Goal: Transaction & Acquisition: Book appointment/travel/reservation

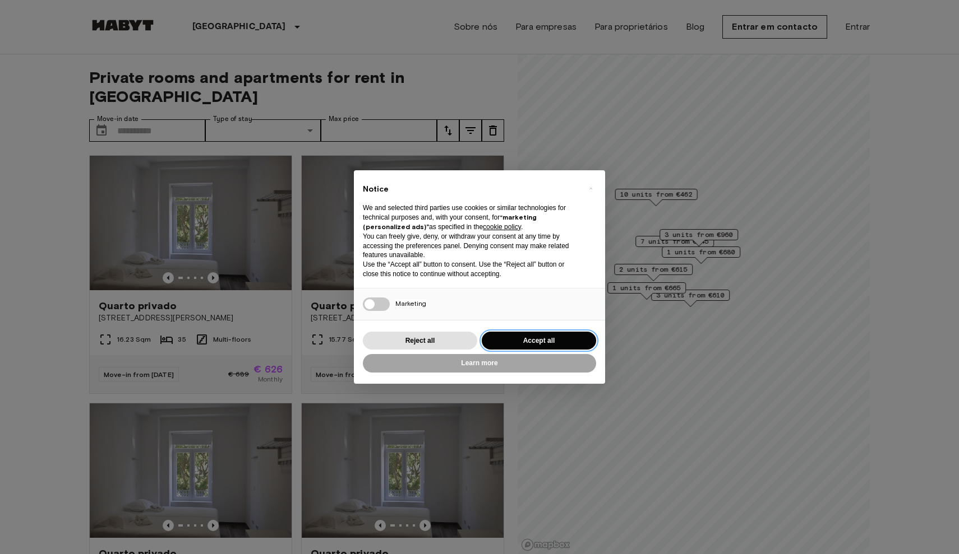
click at [510, 343] on button "Accept all" at bounding box center [539, 341] width 114 height 18
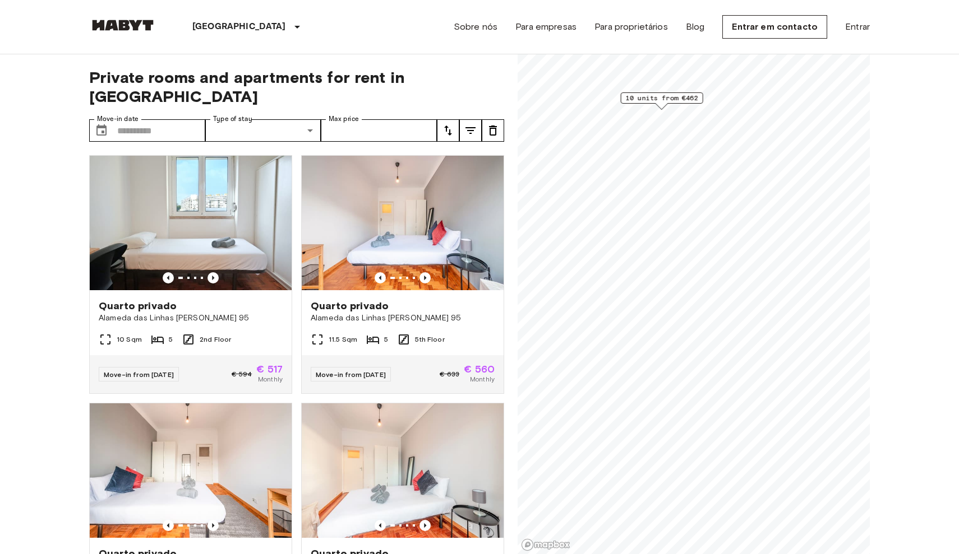
click at [667, 99] on span "10 units from €462" at bounding box center [662, 98] width 72 height 10
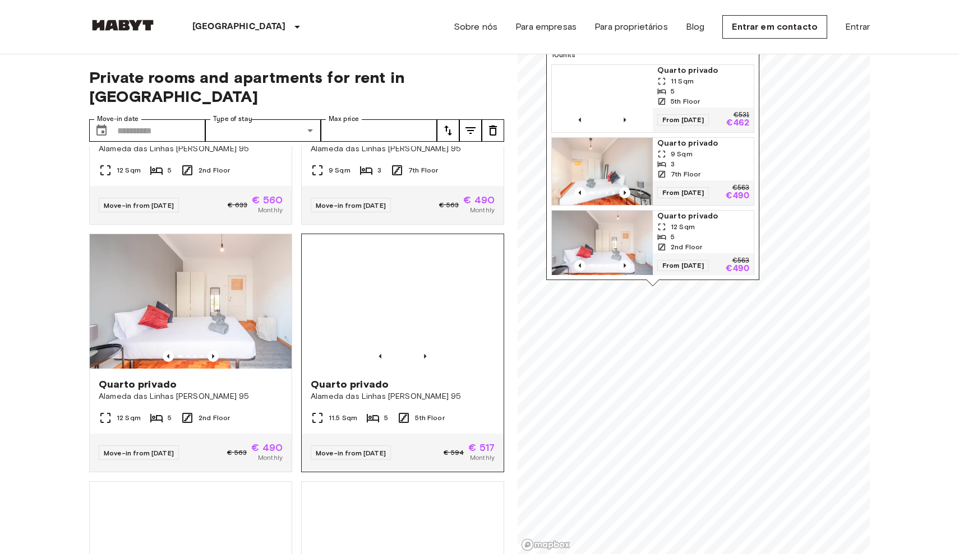
scroll to position [414, 0]
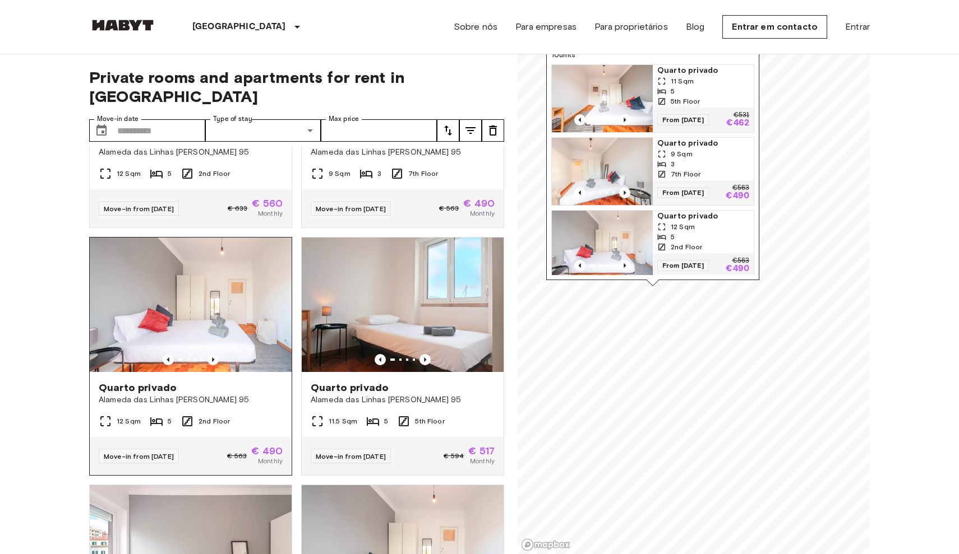
click at [191, 306] on img at bounding box center [191, 305] width 202 height 135
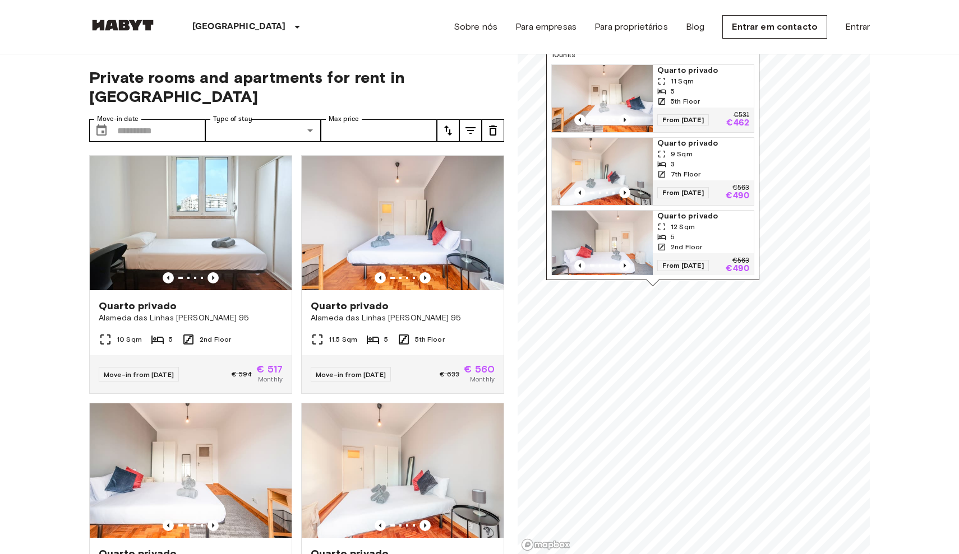
scroll to position [0, 0]
click at [253, 272] on div at bounding box center [191, 277] width 202 height 11
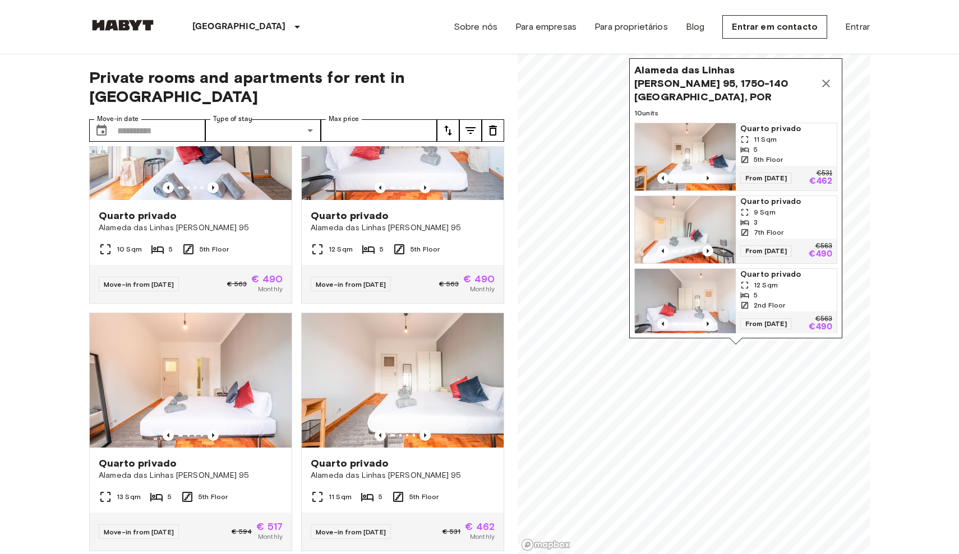
click at [829, 81] on icon "Map marker" at bounding box center [825, 83] width 13 height 13
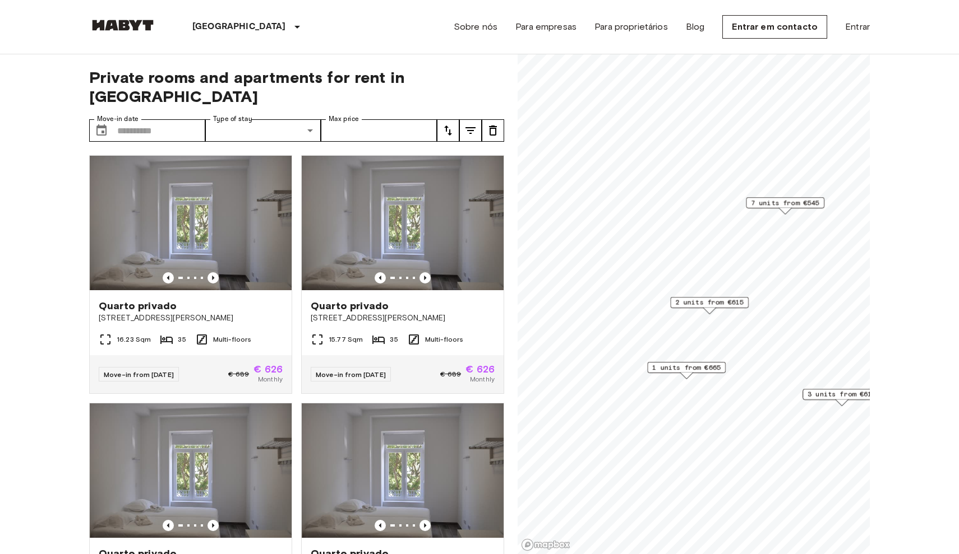
click at [721, 302] on span "2 units from €615" at bounding box center [709, 303] width 68 height 10
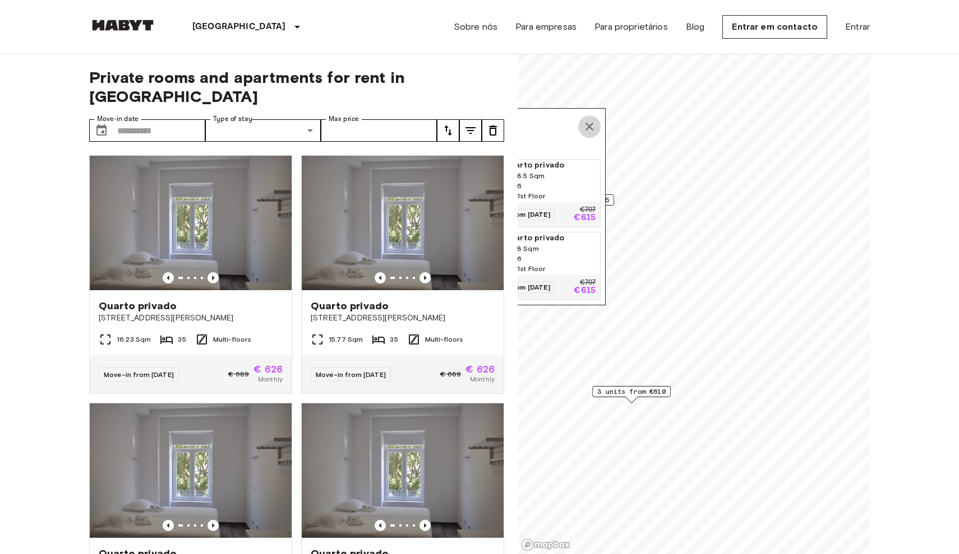
click at [595, 132] on icon "Map marker" at bounding box center [588, 126] width 13 height 13
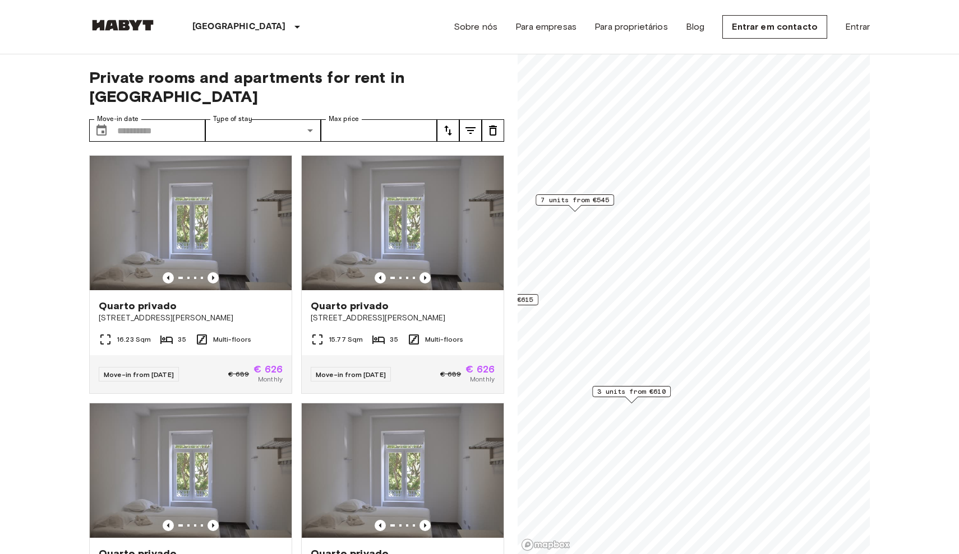
click at [646, 392] on span "3 units from €610" at bounding box center [631, 392] width 68 height 10
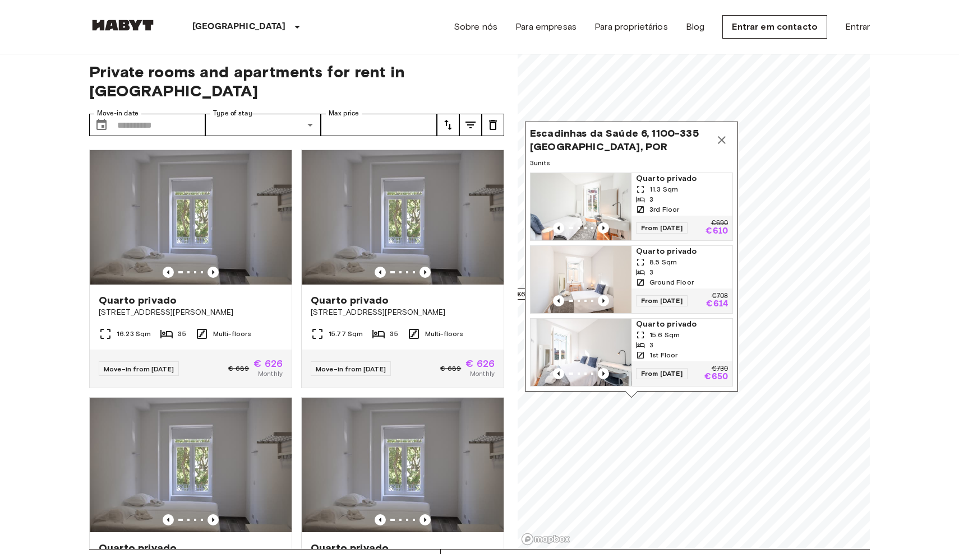
scroll to position [3, 0]
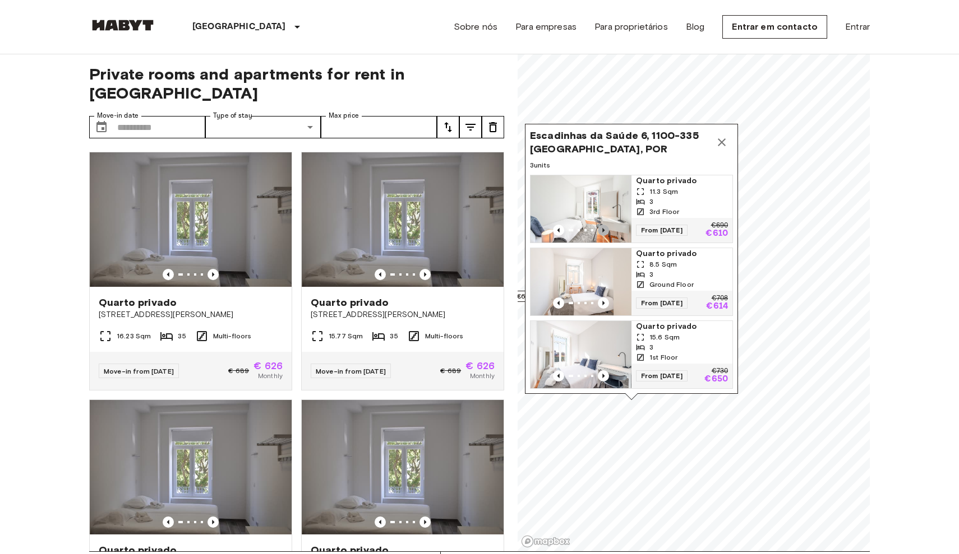
click at [602, 226] on icon "Previous image" at bounding box center [603, 230] width 11 height 11
click at [607, 300] on icon "Previous image" at bounding box center [603, 303] width 11 height 11
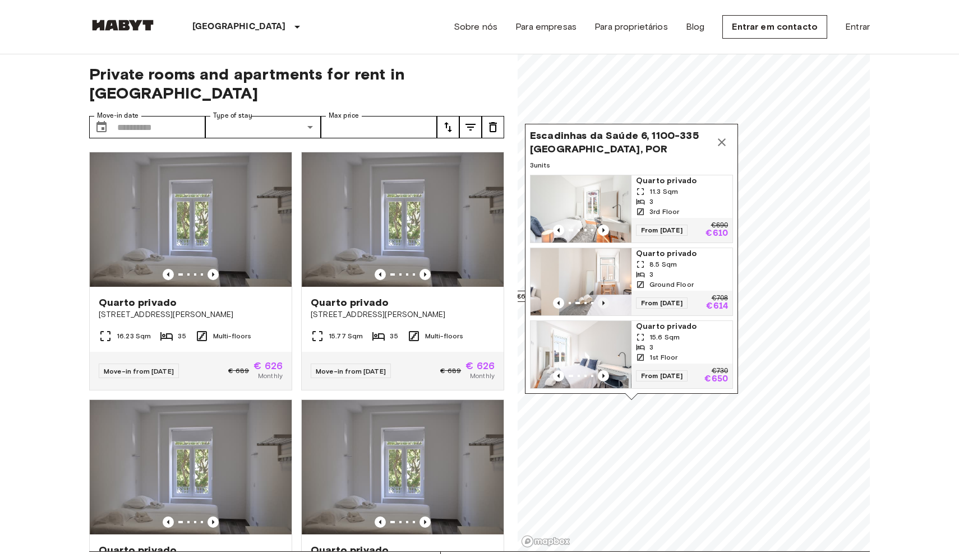
click at [607, 300] on icon "Previous image" at bounding box center [603, 303] width 11 height 11
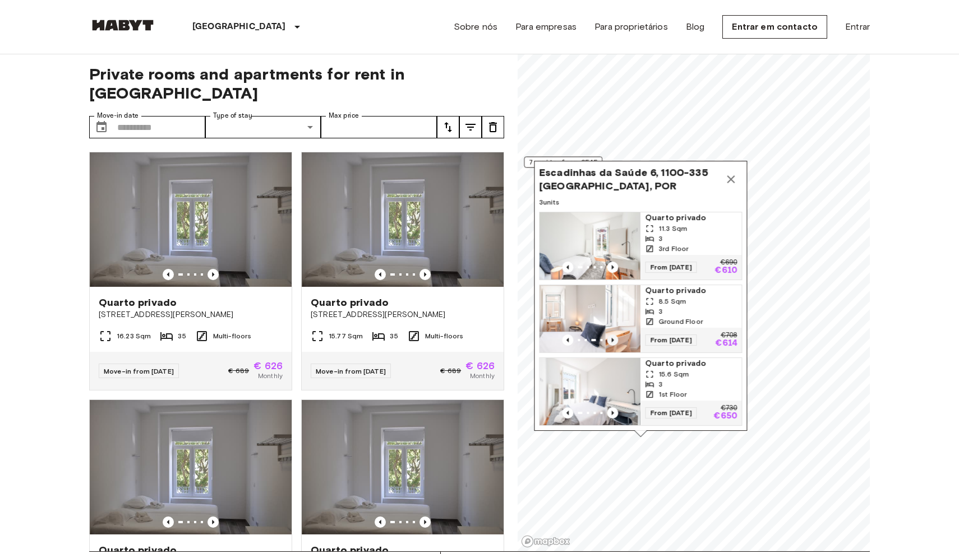
click at [607, 280] on link "Quarto privado 11.3 Sqm 3 3rd Floor From [DATE] €690 €610" at bounding box center [640, 246] width 203 height 68
